Goal: Task Accomplishment & Management: Manage account settings

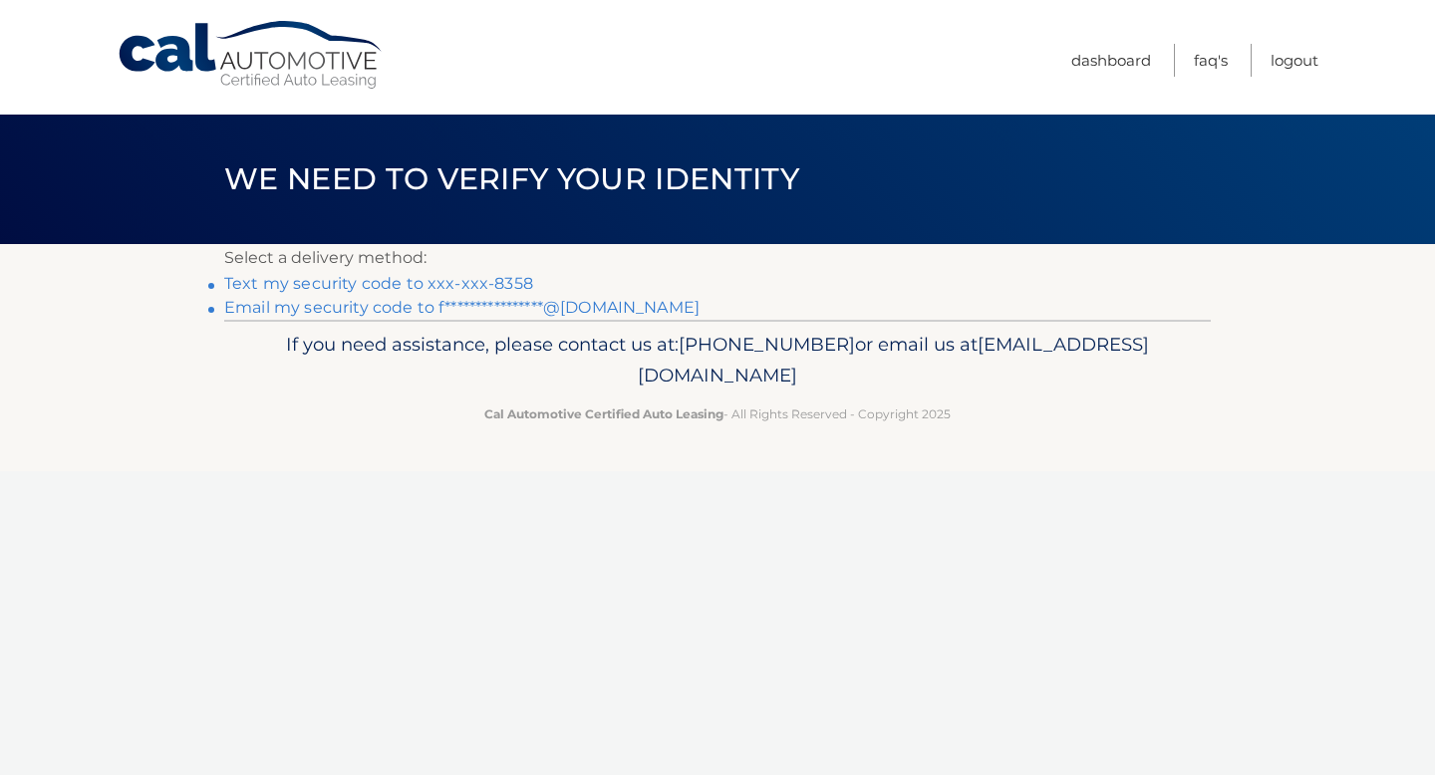
click at [428, 284] on link "Text my security code to xxx-xxx-8358" at bounding box center [378, 283] width 309 height 19
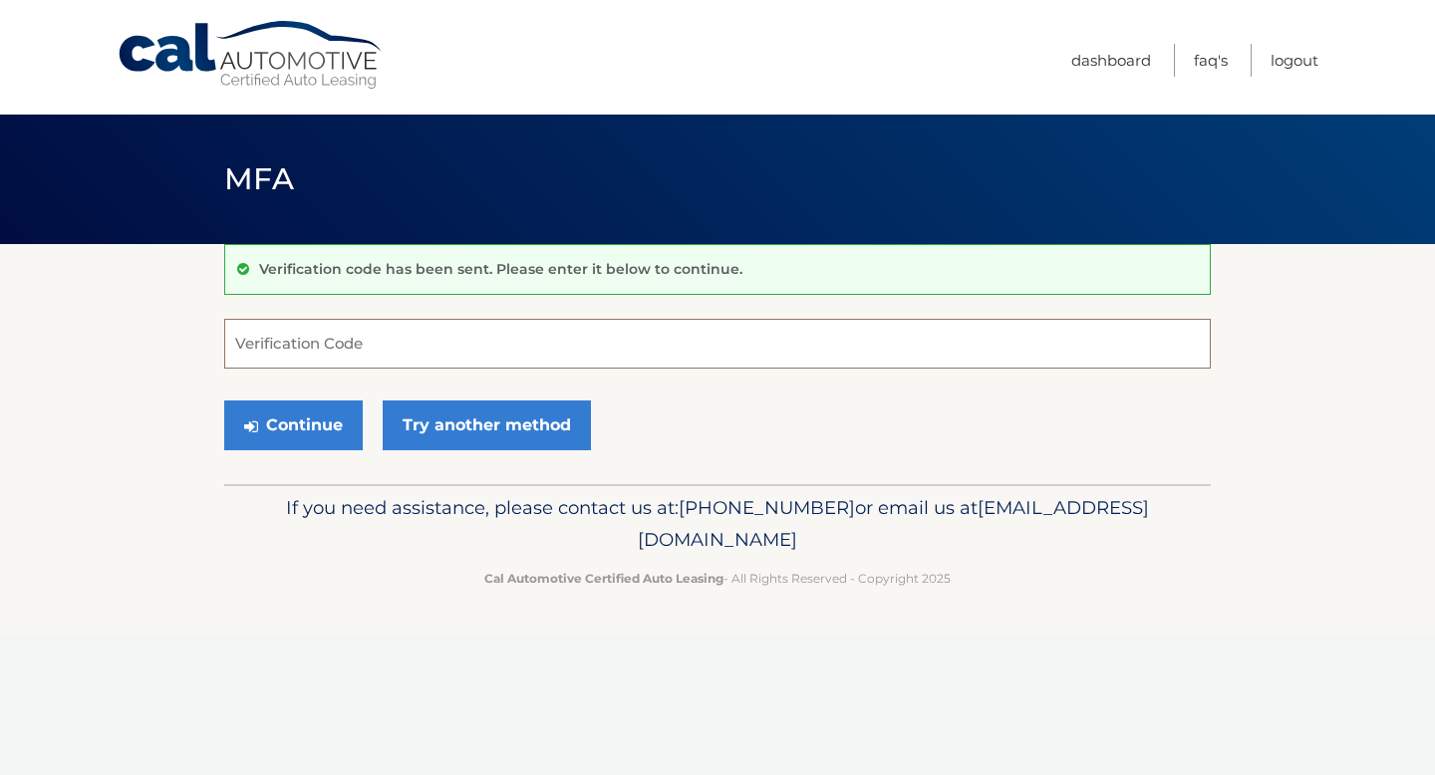
click at [425, 359] on input "Verification Code" at bounding box center [717, 344] width 986 height 50
type input "705992"
click at [224, 400] on button "Continue" at bounding box center [293, 425] width 138 height 50
click at [304, 434] on button "Continue" at bounding box center [293, 425] width 138 height 50
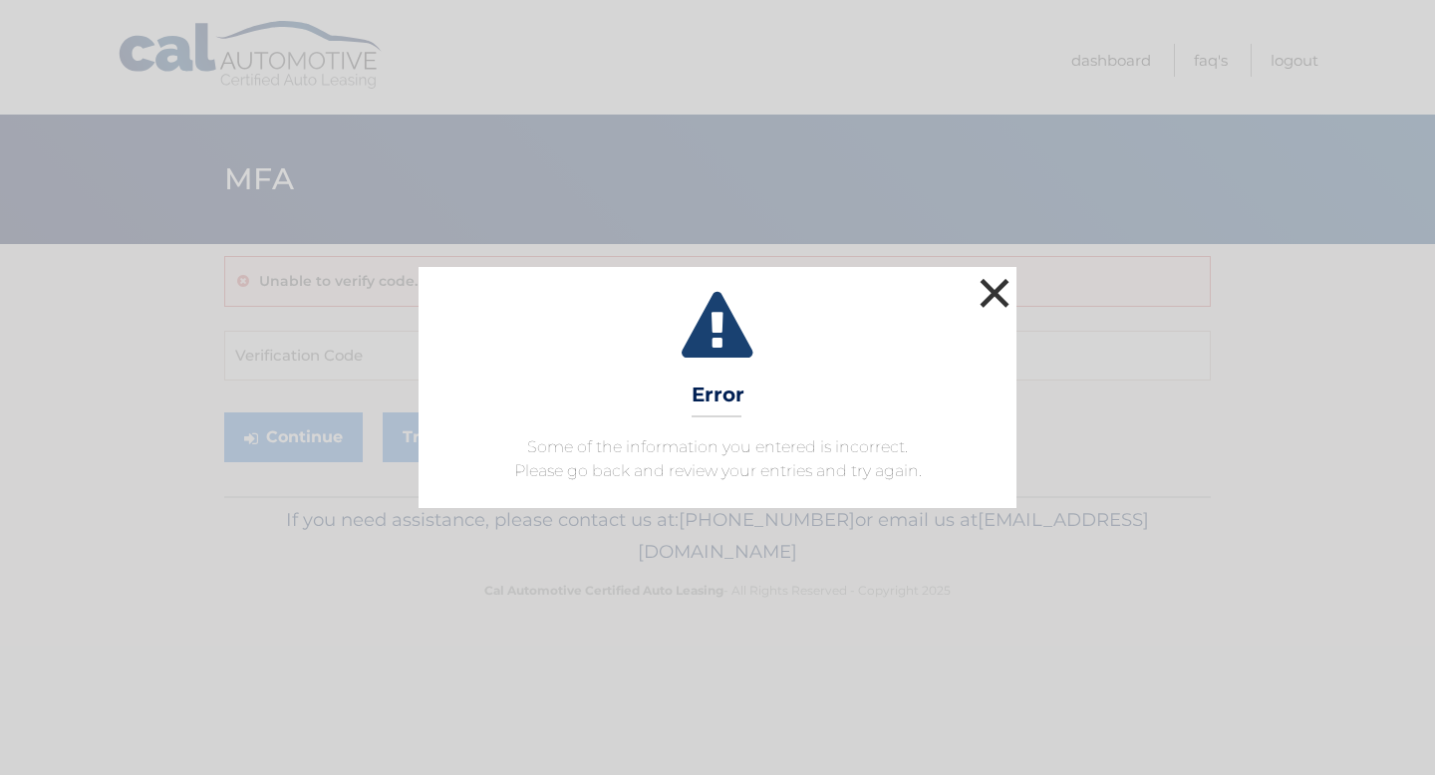
click at [982, 286] on button "×" at bounding box center [994, 293] width 40 height 40
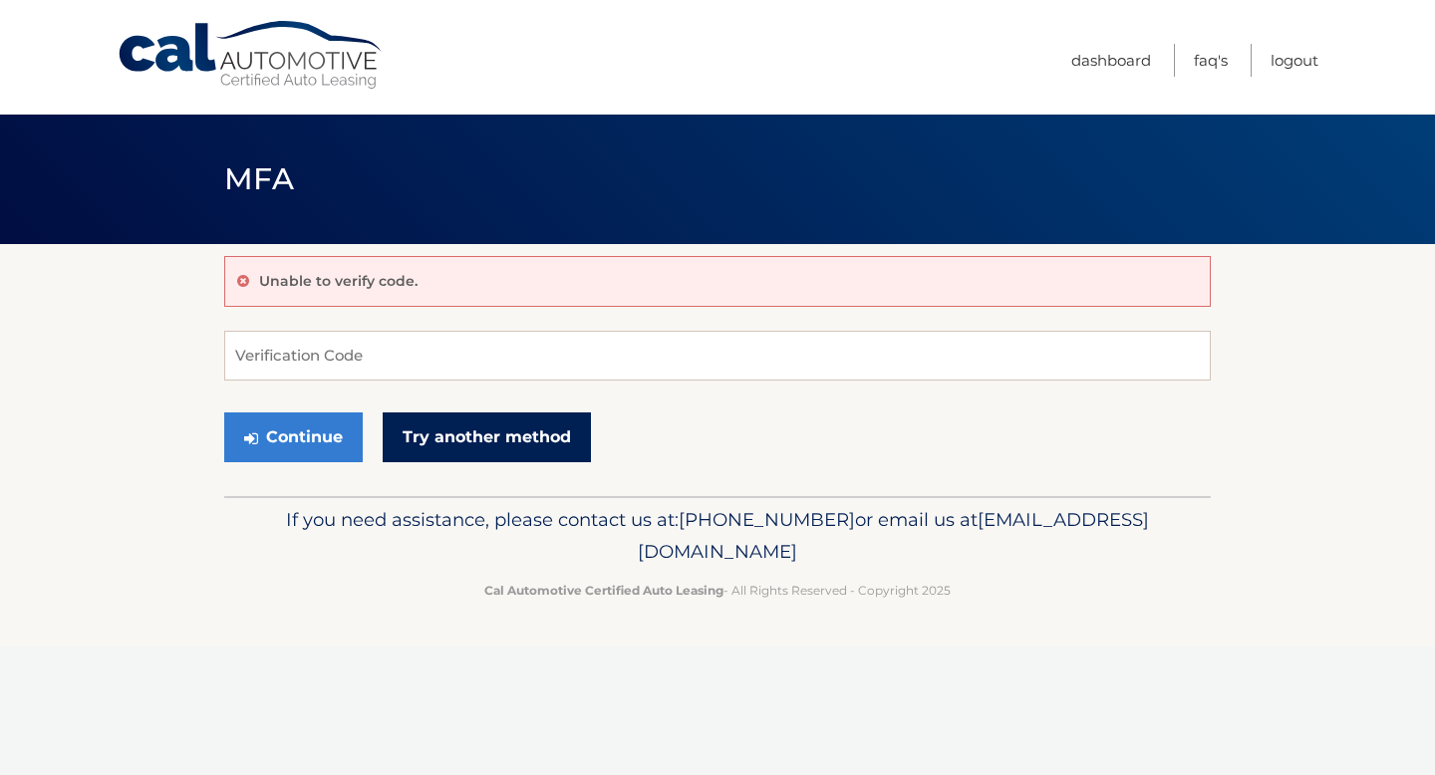
click at [523, 412] on link "Try another method" at bounding box center [487, 437] width 208 height 50
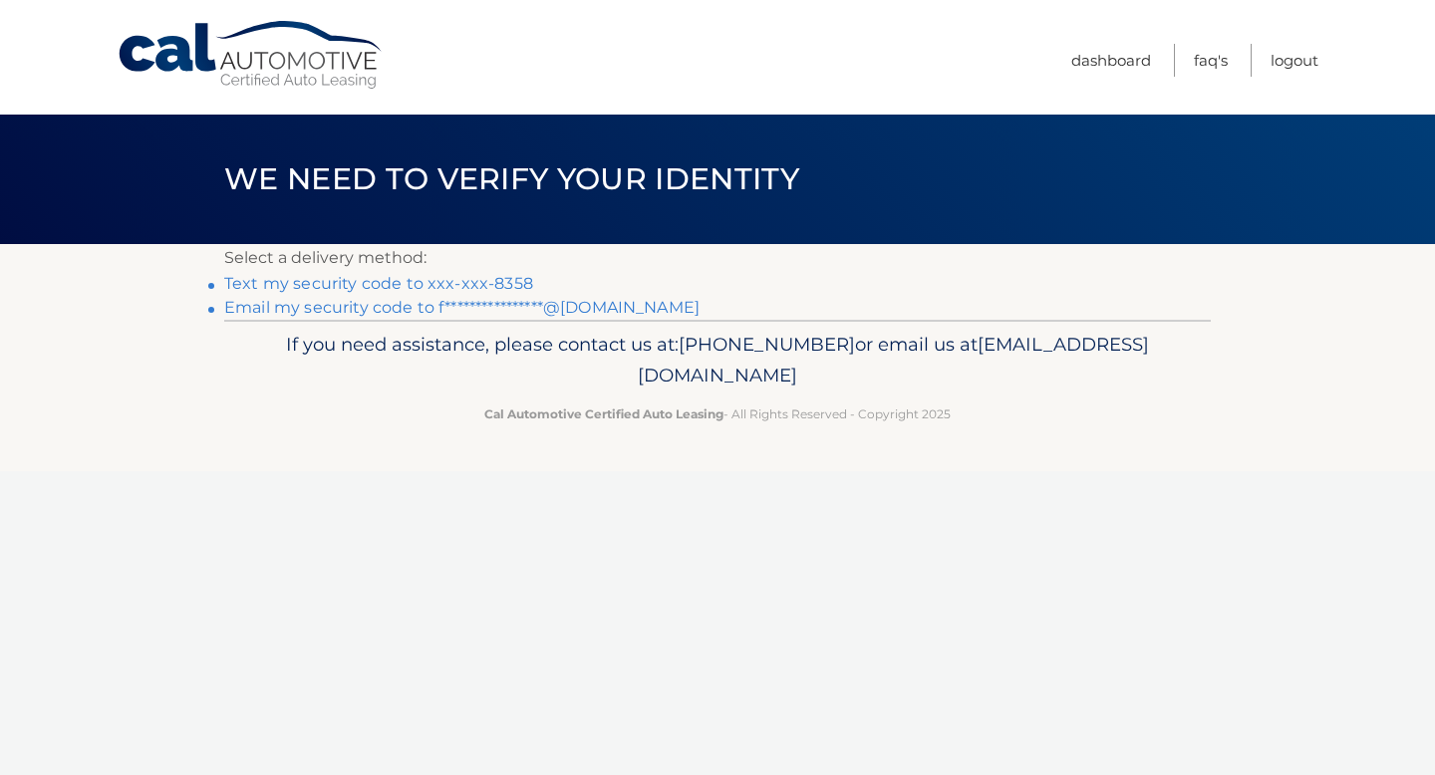
click at [500, 293] on link "Text my security code to xxx-xxx-8358" at bounding box center [378, 283] width 309 height 19
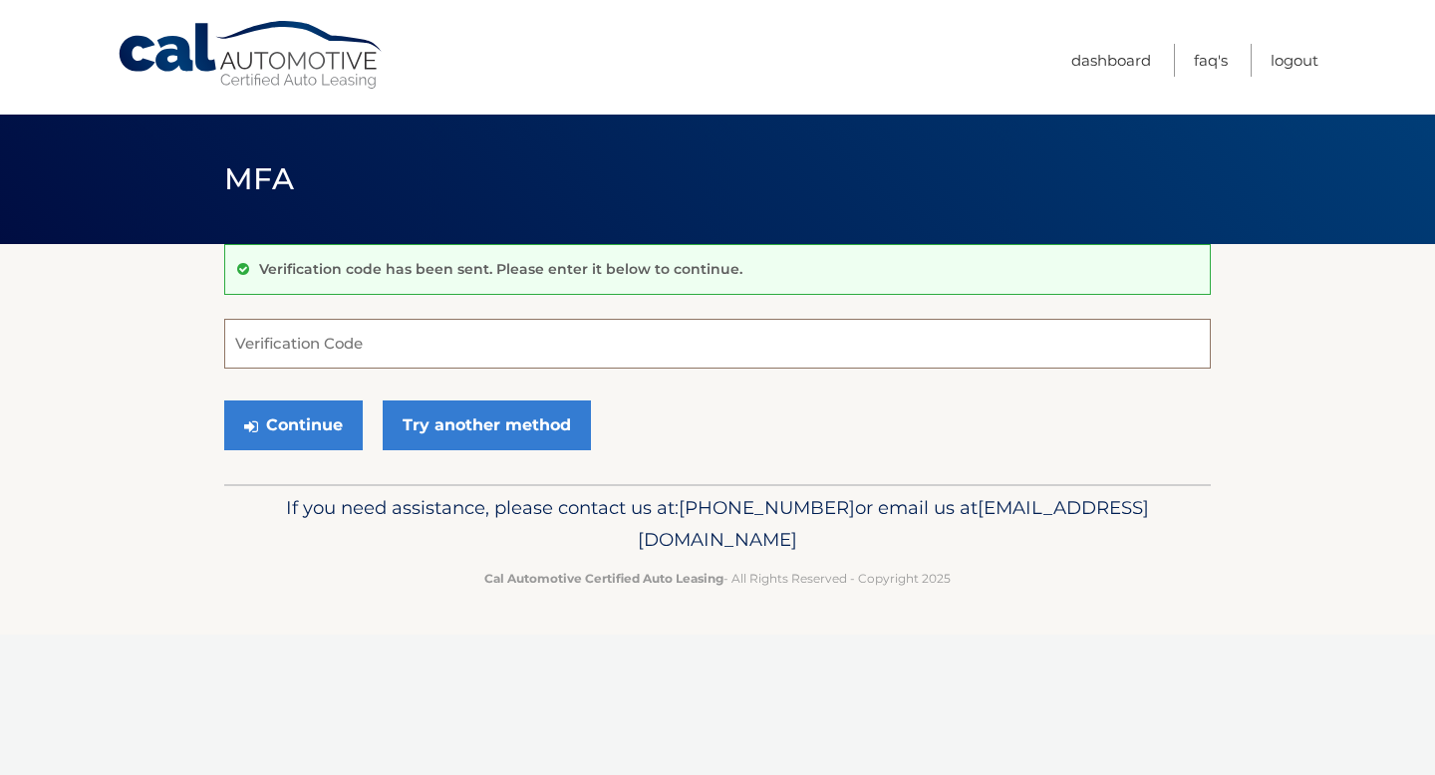
click at [493, 327] on input "Verification Code" at bounding box center [717, 344] width 986 height 50
type input "233578"
click at [325, 414] on button "Continue" at bounding box center [293, 425] width 138 height 50
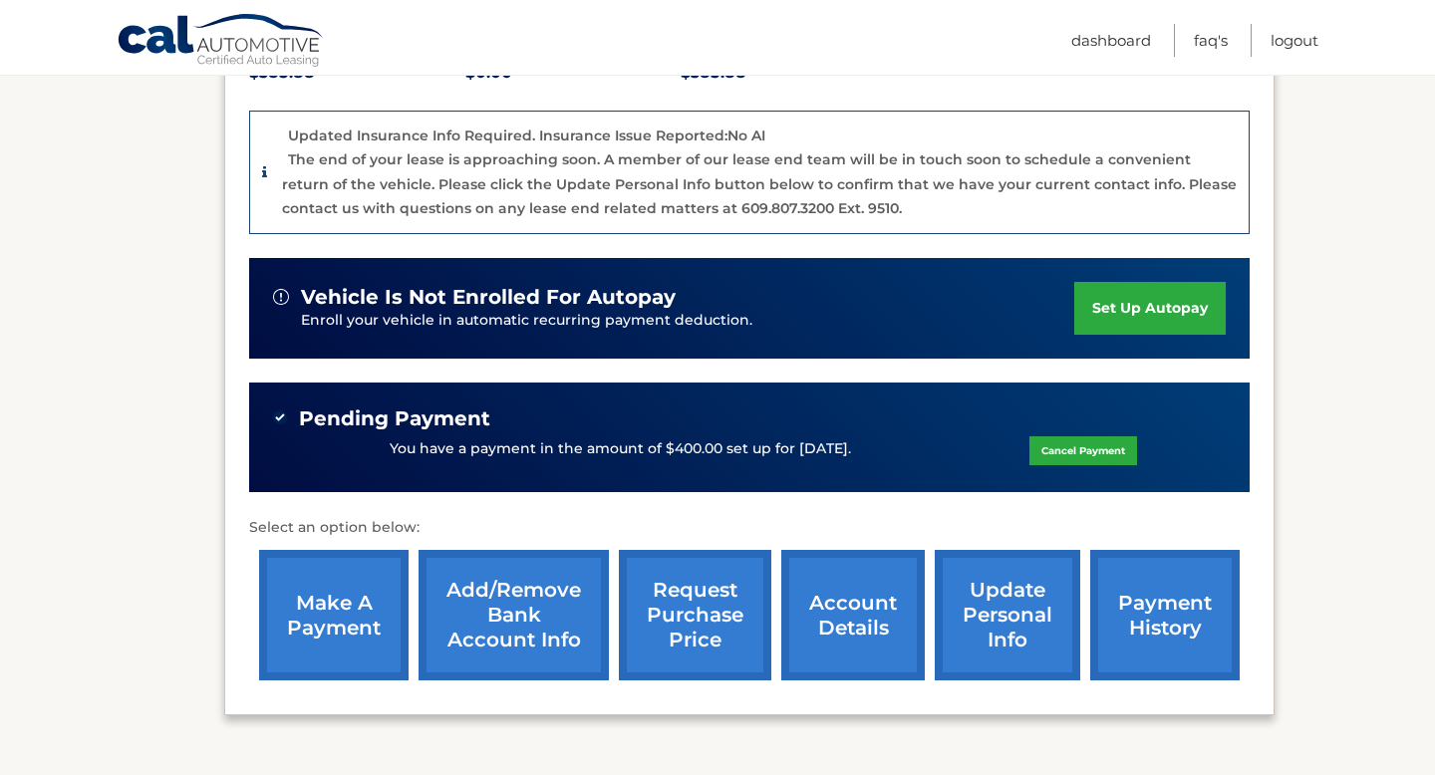
scroll to position [521, 0]
